Goal: Find specific page/section: Find specific page/section

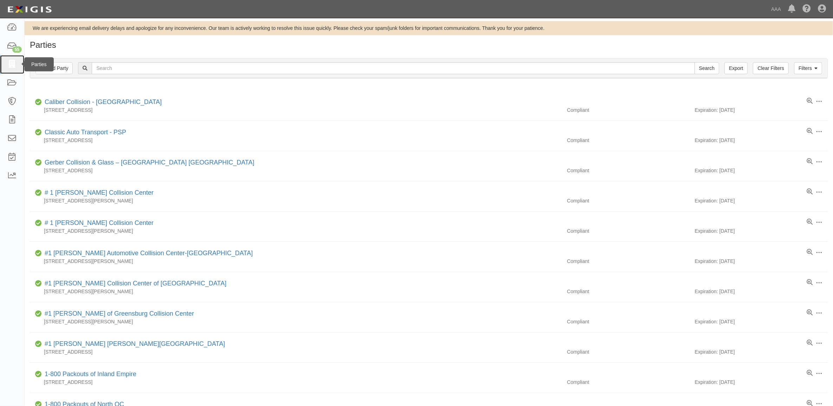
click at [9, 60] on icon at bounding box center [12, 64] width 10 height 8
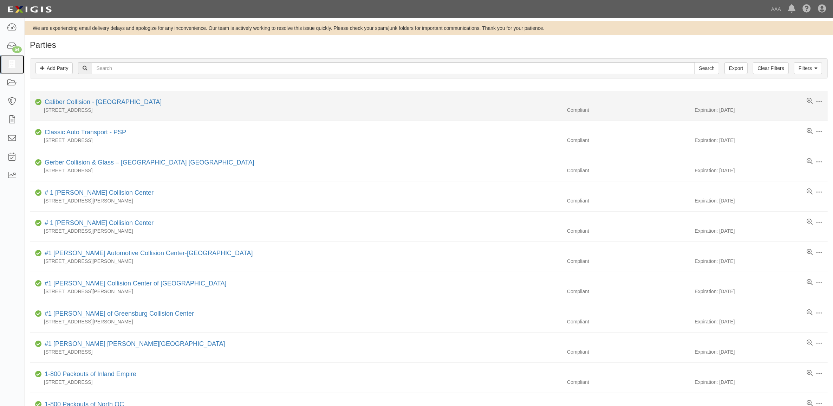
drag, startPoint x: 12, startPoint y: 59, endPoint x: 113, endPoint y: 110, distance: 113.1
click at [12, 59] on link at bounding box center [12, 64] width 24 height 19
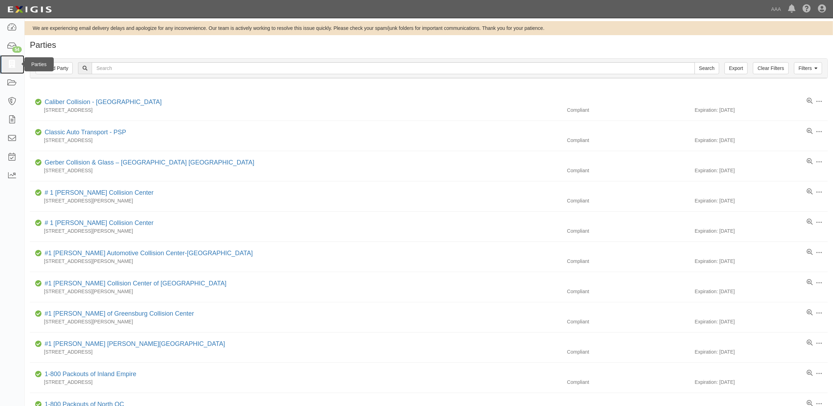
click at [18, 64] on link at bounding box center [12, 64] width 24 height 19
click at [15, 63] on icon at bounding box center [12, 64] width 10 height 8
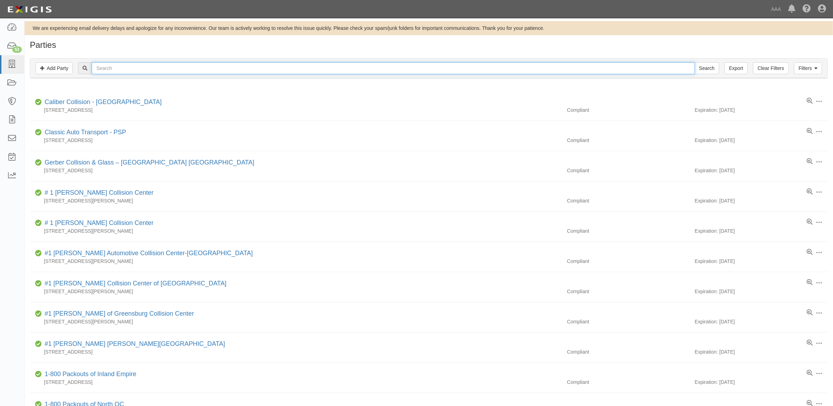
click at [125, 70] on input "text" at bounding box center [393, 68] width 603 height 12
paste input "CC238037"
type input "CC238037"
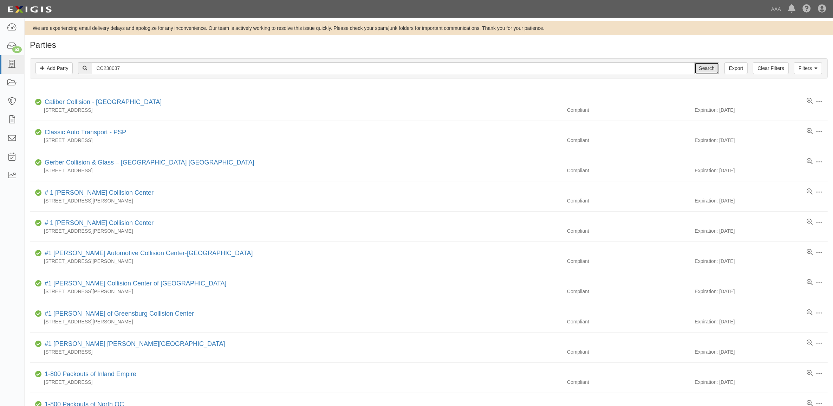
click at [702, 68] on input "Search" at bounding box center [707, 68] width 25 height 12
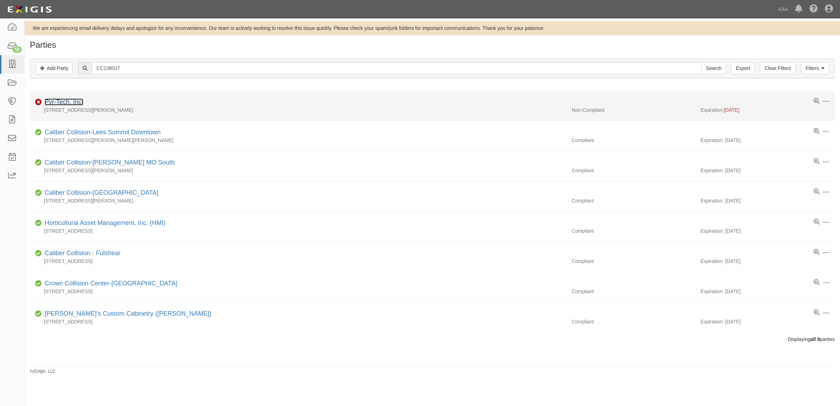
click at [69, 101] on link "Pyr-Tech, Inc." at bounding box center [64, 101] width 39 height 7
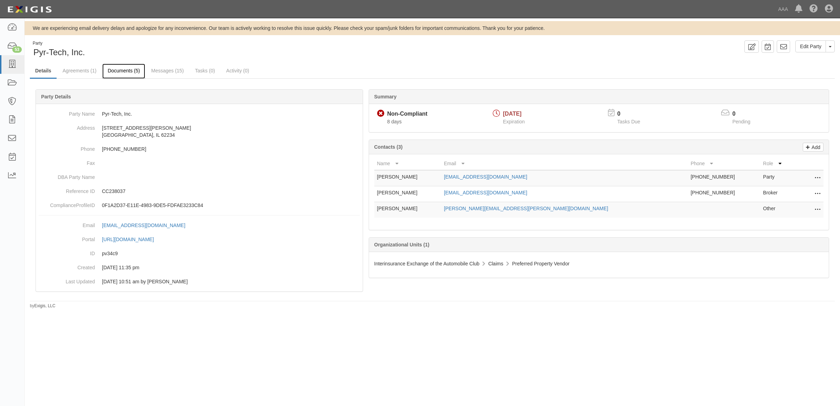
click at [118, 69] on link "Documents (5)" at bounding box center [123, 71] width 43 height 15
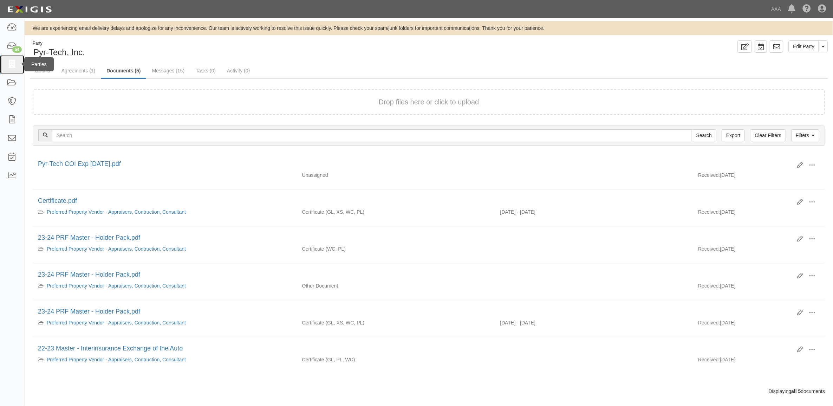
click at [7, 61] on icon at bounding box center [12, 64] width 10 height 8
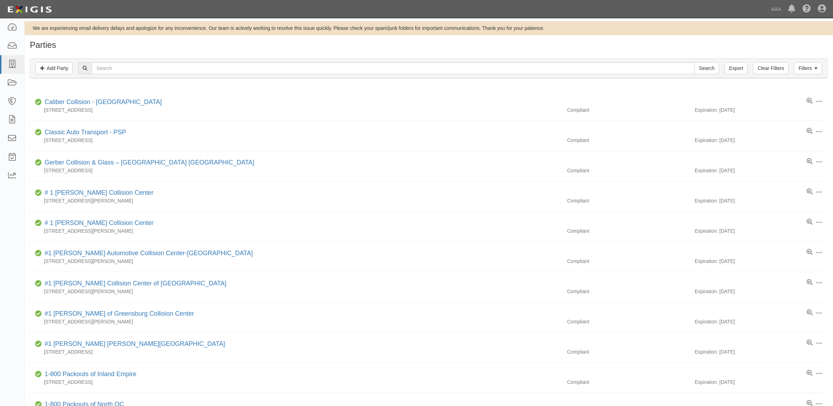
click at [158, 69] on input "text" at bounding box center [393, 68] width 603 height 12
type input "CC293710"
click at [704, 69] on input "Search" at bounding box center [707, 68] width 25 height 12
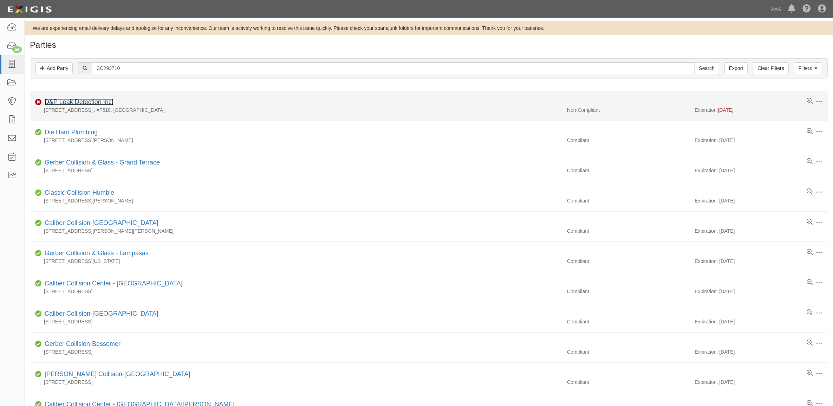
click at [99, 104] on link "D&P Leak Detection Inc." at bounding box center [79, 101] width 69 height 7
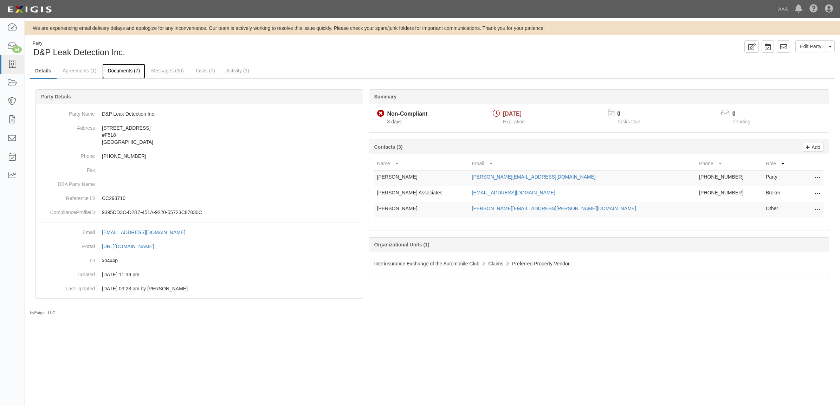
click at [121, 69] on link "Documents (7)" at bounding box center [123, 71] width 43 height 15
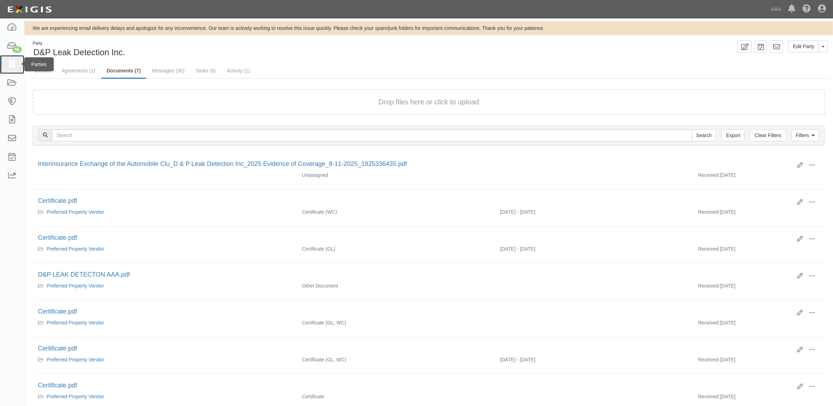
click at [11, 66] on icon at bounding box center [12, 64] width 10 height 8
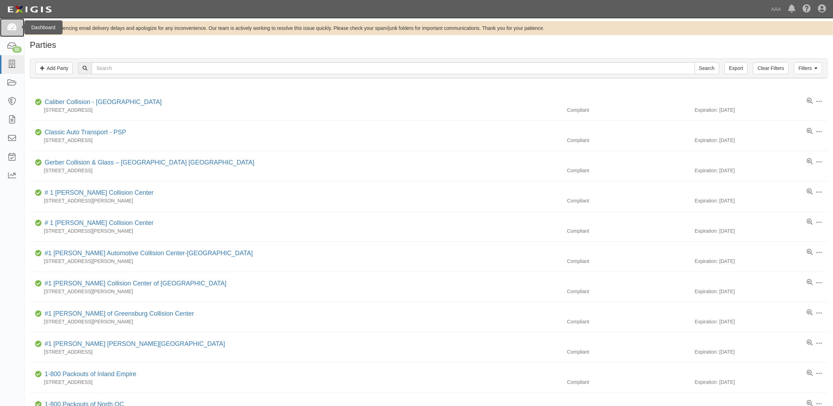
click at [9, 30] on icon at bounding box center [12, 28] width 10 height 8
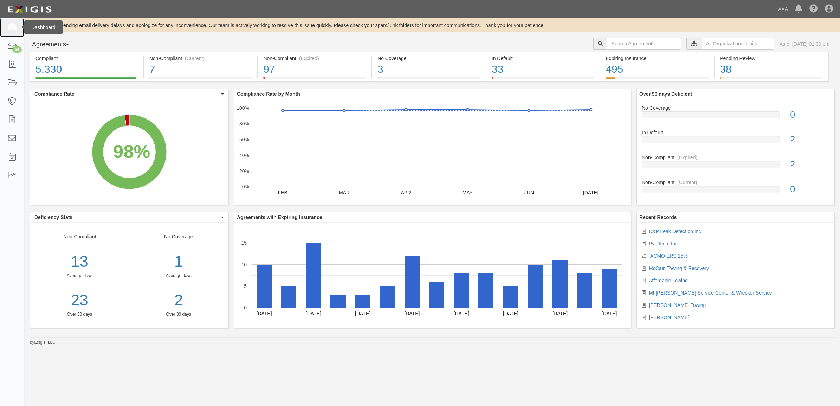
click at [18, 29] on link at bounding box center [12, 27] width 24 height 19
click at [11, 175] on icon at bounding box center [12, 176] width 10 height 8
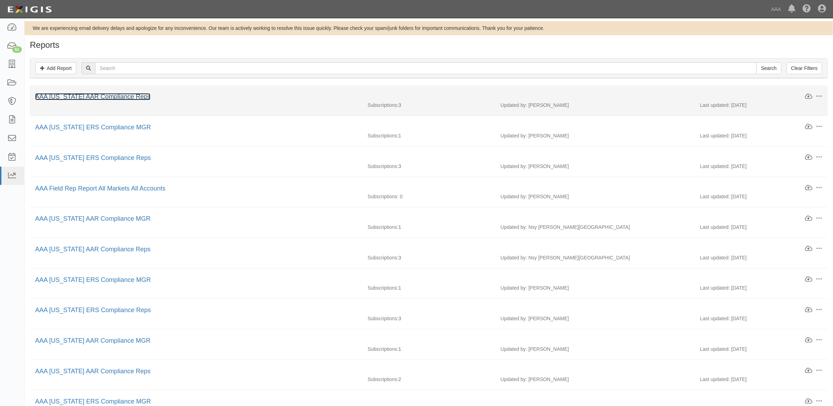
click at [115, 99] on link "AAA [US_STATE] AAR Compliance Reps" at bounding box center [92, 96] width 115 height 7
click at [818, 96] on span at bounding box center [819, 96] width 6 height 6
click at [784, 98] on link "Edit" at bounding box center [786, 95] width 56 height 13
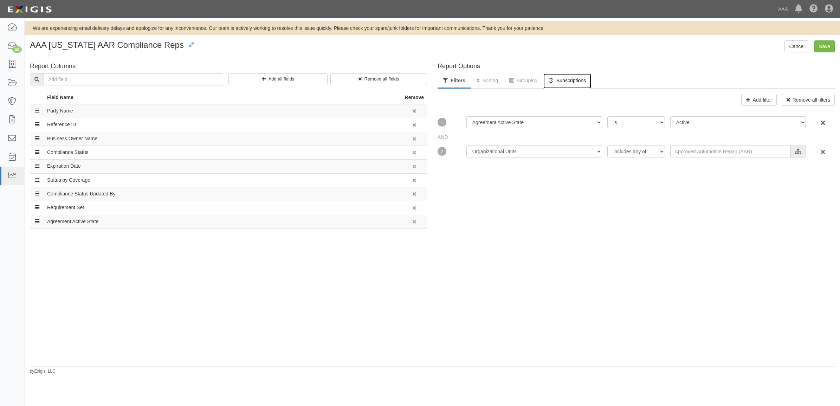
click at [559, 85] on link "Subscriptions" at bounding box center [567, 80] width 48 height 15
